Goal: Task Accomplishment & Management: Manage account settings

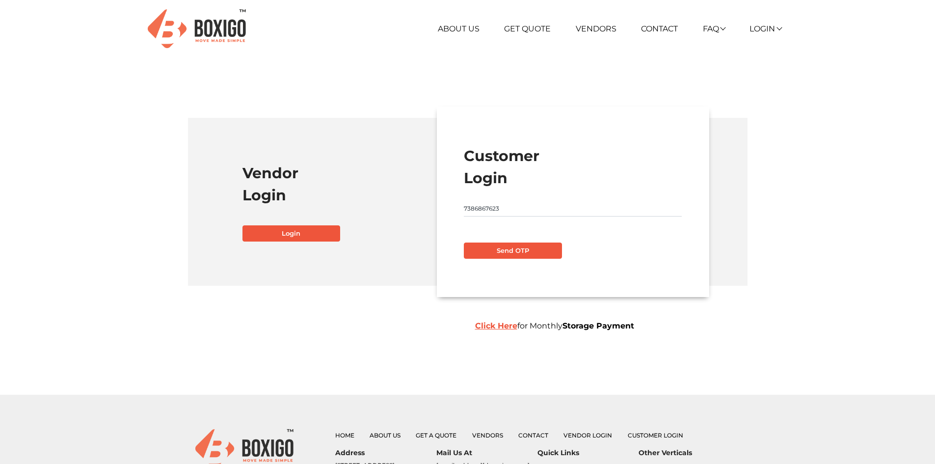
type input "7386867623"
click at [527, 251] on button "Send OTP" at bounding box center [513, 250] width 98 height 17
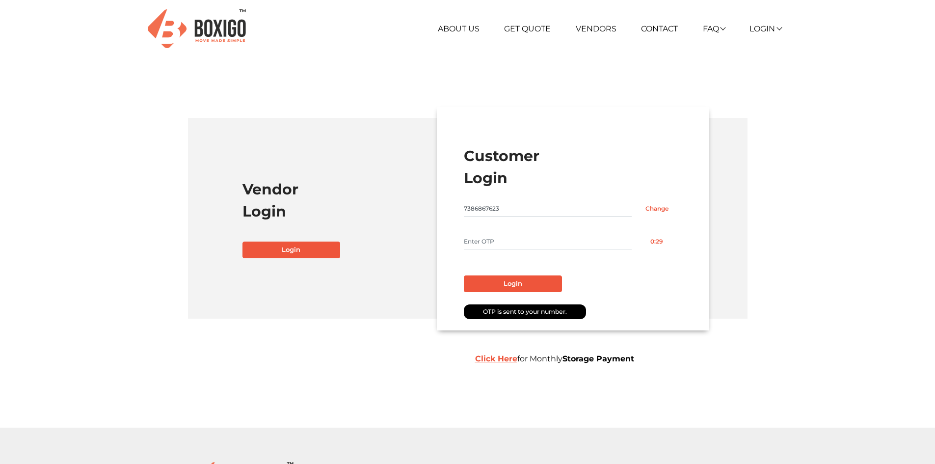
click at [516, 238] on input "text" at bounding box center [548, 242] width 168 height 16
type input "4104"
click at [513, 287] on button "Login" at bounding box center [513, 283] width 98 height 17
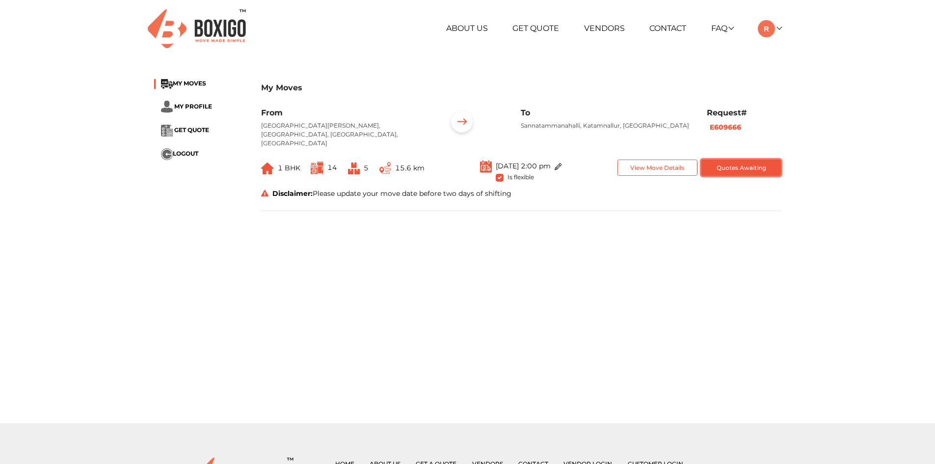
click at [753, 160] on button "Quotes Awaiting" at bounding box center [741, 167] width 80 height 16
click at [619, 27] on link "Vendors" at bounding box center [604, 28] width 41 height 9
click at [531, 31] on link "Get Quote" at bounding box center [535, 28] width 47 height 9
click at [180, 133] on span "GET QUOTE" at bounding box center [191, 129] width 35 height 7
click at [188, 82] on span "MY MOVES" at bounding box center [189, 82] width 33 height 7
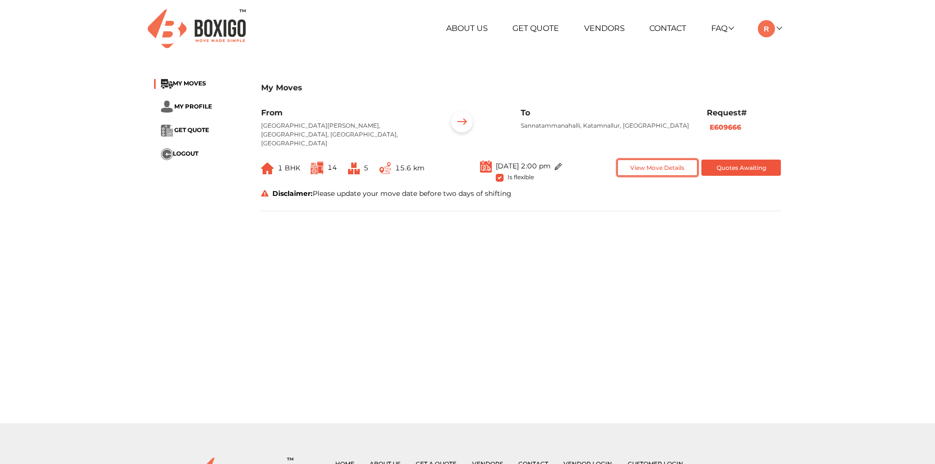
click at [640, 163] on button "View Move Details" at bounding box center [657, 167] width 80 height 16
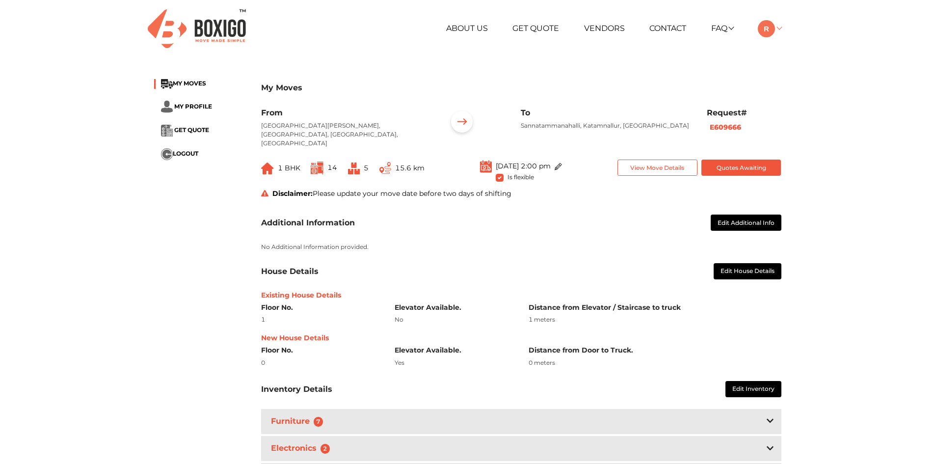
click at [766, 35] on img at bounding box center [766, 28] width 17 height 17
click at [787, 95] on button "LOGOUT" at bounding box center [797, 98] width 79 height 18
